Goal: Contribute content: Contribute content

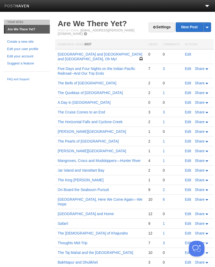
click at [189, 52] on link "Edit" at bounding box center [187, 54] width 6 height 4
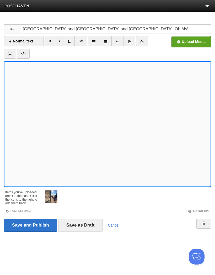
click at [60, 41] on link "I" at bounding box center [59, 41] width 9 height 10
click at [61, 43] on link "I" at bounding box center [59, 41] width 9 height 10
click at [196, 41] on input "file" at bounding box center [33, 43] width 396 height 27
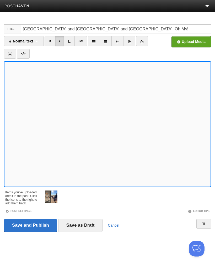
click at [86, 224] on input "Save as Draft" at bounding box center [80, 224] width 44 height 13
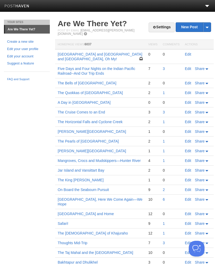
click at [107, 52] on link "[GEOGRAPHIC_DATA] and [GEOGRAPHIC_DATA] and [GEOGRAPHIC_DATA], Oh My!" at bounding box center [100, 56] width 85 height 9
click at [187, 52] on link "Edit" at bounding box center [187, 54] width 6 height 4
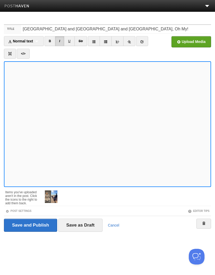
click at [191, 43] on input "file" at bounding box center [33, 43] width 396 height 27
click at [193, 42] on input "file" at bounding box center [33, 43] width 396 height 27
click at [192, 42] on input "file" at bounding box center [33, 43] width 396 height 27
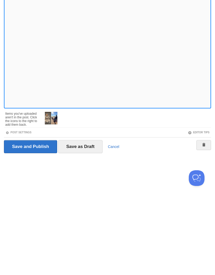
click at [90, 218] on input "Save as Draft" at bounding box center [80, 224] width 44 height 13
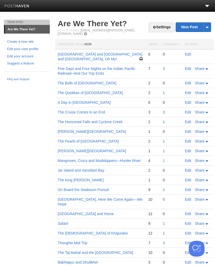
click at [189, 52] on link "Edit" at bounding box center [187, 54] width 6 height 4
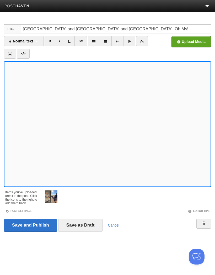
click at [194, 42] on input "file" at bounding box center [33, 43] width 396 height 27
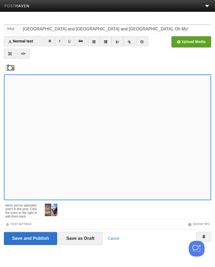
click at [89, 237] on input "Save as Draft" at bounding box center [80, 238] width 44 height 13
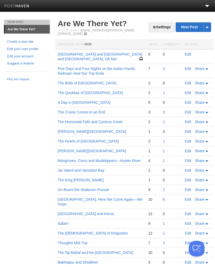
click at [188, 53] on link "Edit" at bounding box center [187, 54] width 6 height 4
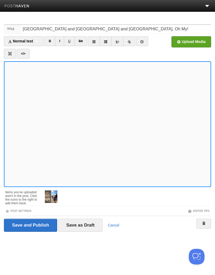
click at [193, 45] on input "file" at bounding box center [33, 43] width 396 height 27
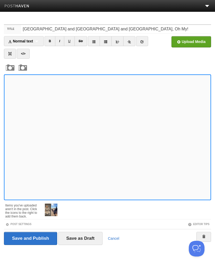
click at [87, 238] on input "Save as Draft" at bounding box center [80, 238] width 44 height 13
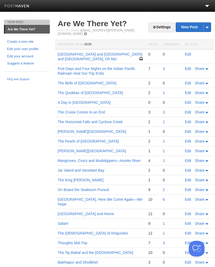
click at [100, 52] on link "[GEOGRAPHIC_DATA] and [GEOGRAPHIC_DATA] and [GEOGRAPHIC_DATA], Oh My!" at bounding box center [100, 56] width 85 height 9
